Goal: Navigation & Orientation: Find specific page/section

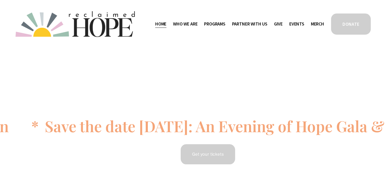
click at [0, 0] on span "Camp Hope" at bounding box center [0, 0] width 0 height 0
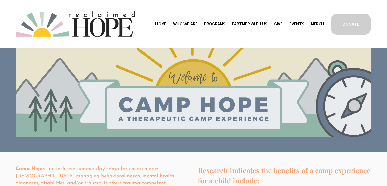
click at [187, 26] on span "Who We Are" at bounding box center [185, 23] width 24 height 7
click at [183, 26] on span "Who We Are" at bounding box center [185, 23] width 24 height 7
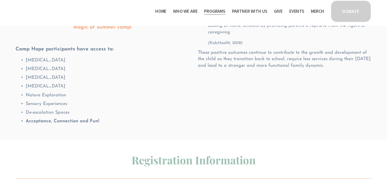
scroll to position [166, 0]
